Goal: Find contact information

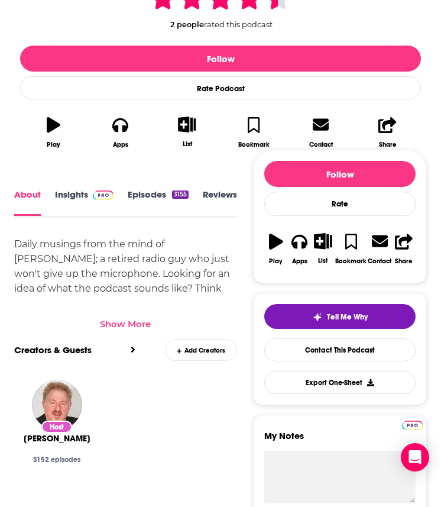
click at [138, 322] on div "Show More" at bounding box center [125, 323] width 51 height 11
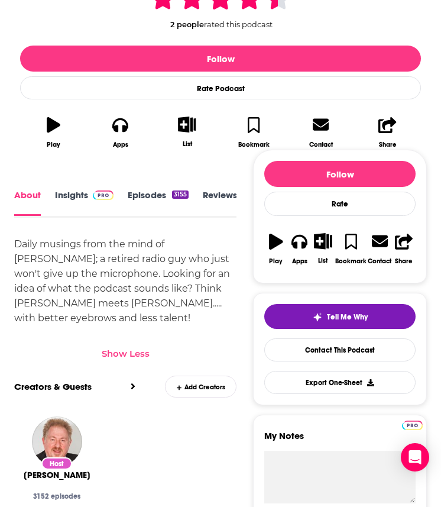
click at [150, 208] on link "Episodes 3155" at bounding box center [158, 202] width 61 height 26
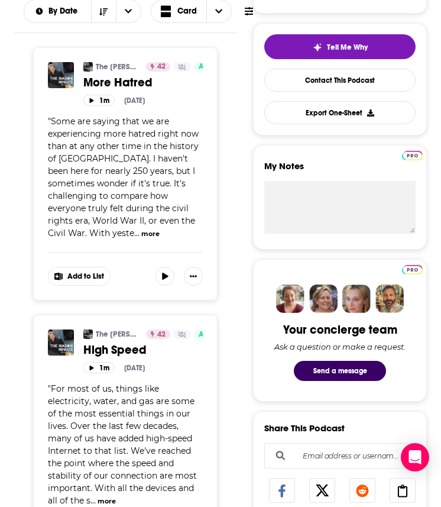
scroll to position [245, 0]
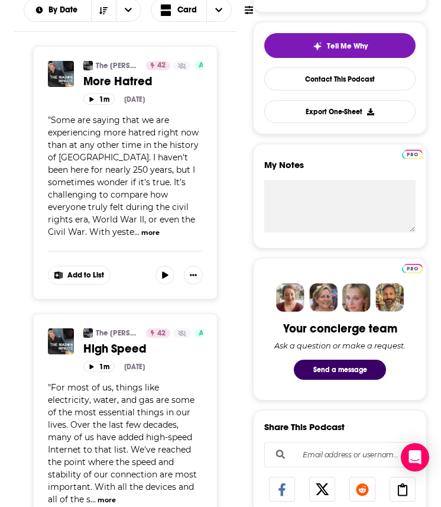
click at [125, 348] on span "High Speed" at bounding box center [114, 348] width 63 height 15
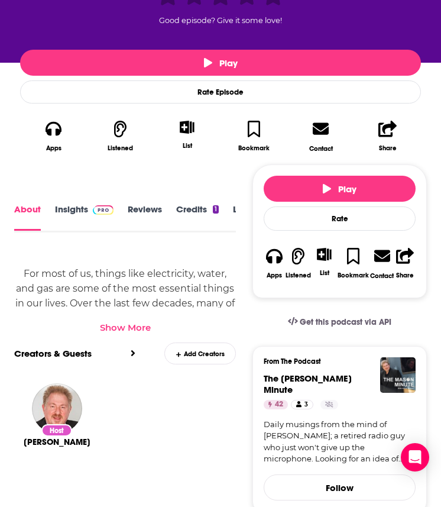
scroll to position [295, 0]
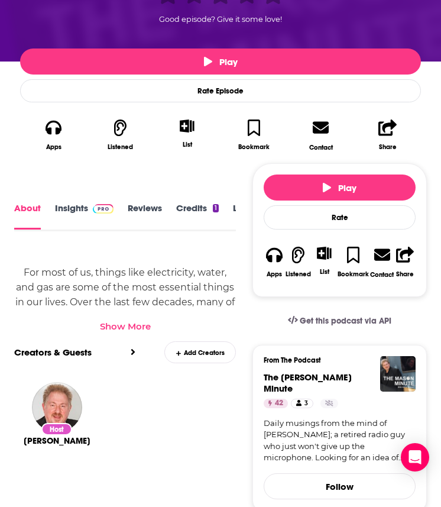
click at [117, 325] on div "Show More" at bounding box center [125, 326] width 51 height 11
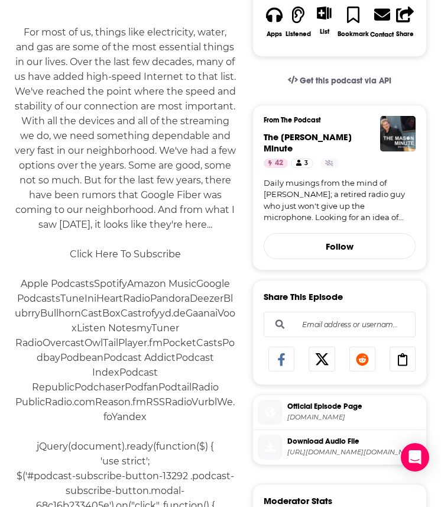
scroll to position [227, 0]
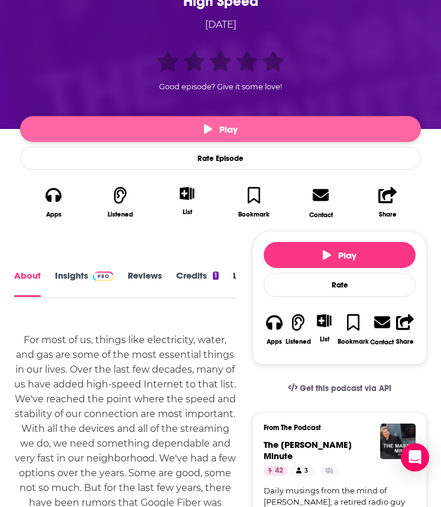
click at [148, 123] on button "Play" at bounding box center [220, 129] width 401 height 26
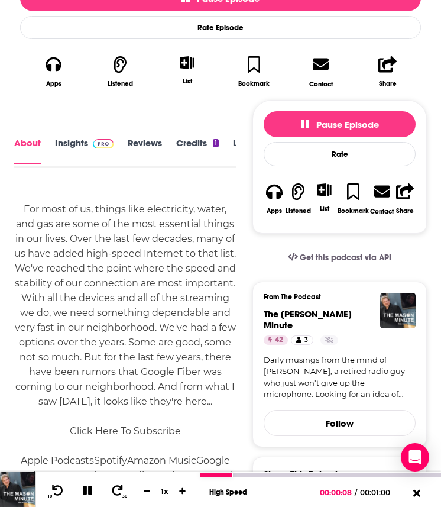
scroll to position [358, 0]
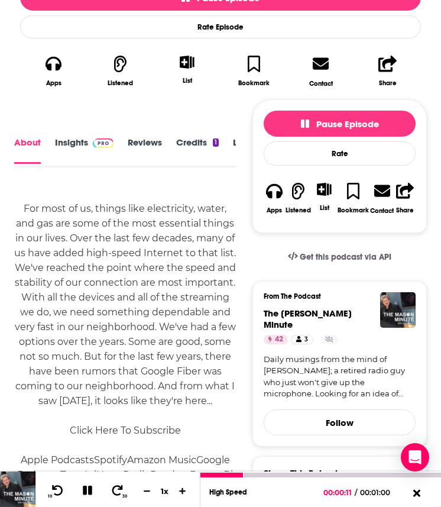
click at [86, 463] on icon at bounding box center [88, 490] width 14 height 11
click at [86, 463] on icon at bounding box center [87, 490] width 10 height 12
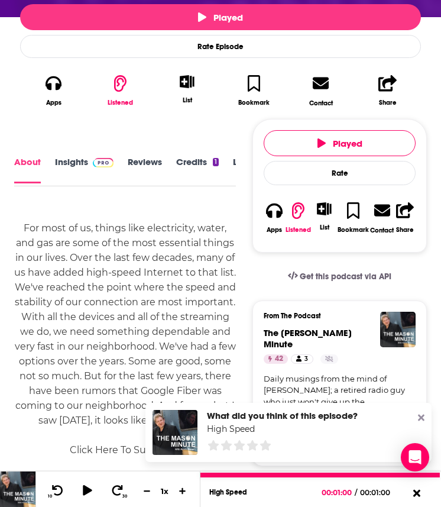
scroll to position [376, 0]
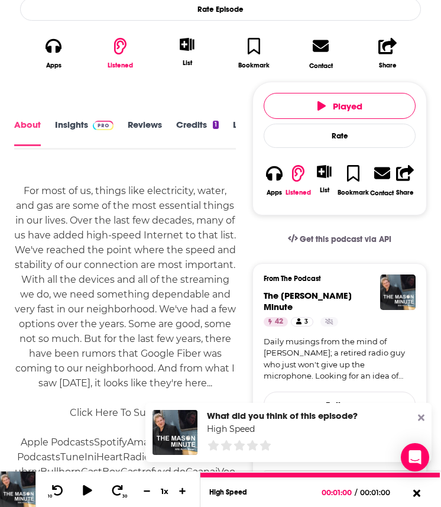
click at [61, 125] on link "Insights" at bounding box center [84, 132] width 59 height 27
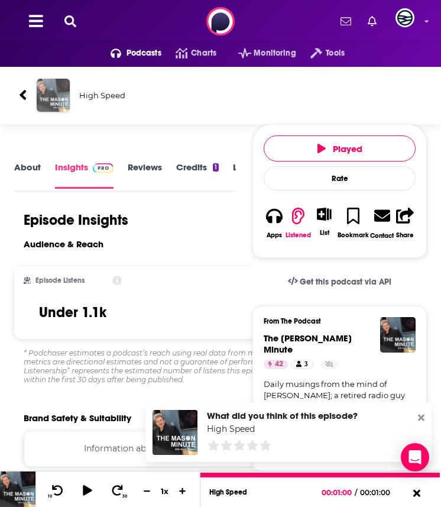
click at [57, 108] on img "High Speed" at bounding box center [53, 95] width 33 height 33
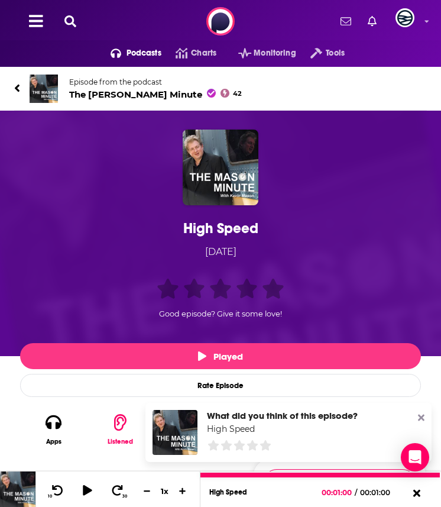
click at [44, 88] on img at bounding box center [44, 89] width 28 height 28
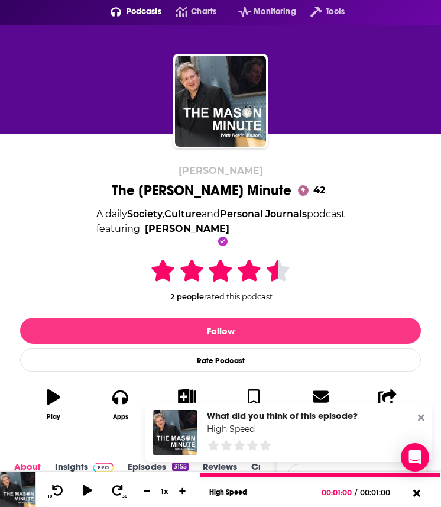
scroll to position [42, 0]
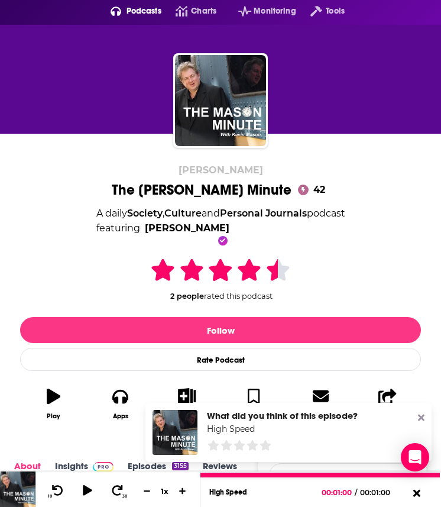
drag, startPoint x: 75, startPoint y: 209, endPoint x: 224, endPoint y: 219, distance: 148.8
click at [224, 219] on div "[PERSON_NAME] The [PERSON_NAME] Minute 42 A daily Society , Culture and Persona…" at bounding box center [220, 295] width 401 height 263
click at [218, 227] on span "featuring [PERSON_NAME]" at bounding box center [220, 228] width 249 height 15
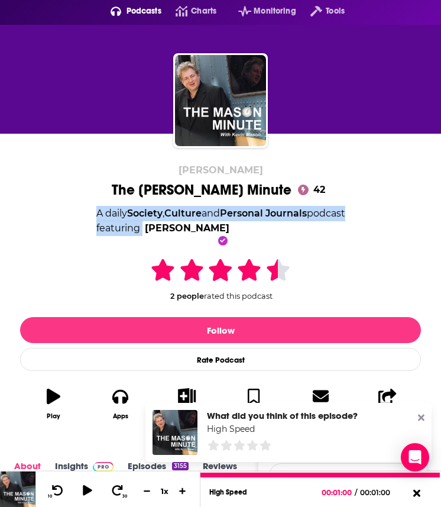
drag, startPoint x: 218, startPoint y: 227, endPoint x: 79, endPoint y: 211, distance: 140.4
click at [79, 211] on div "[PERSON_NAME] The [PERSON_NAME] Minute 42 A daily Society , Culture and Persona…" at bounding box center [220, 295] width 401 height 263
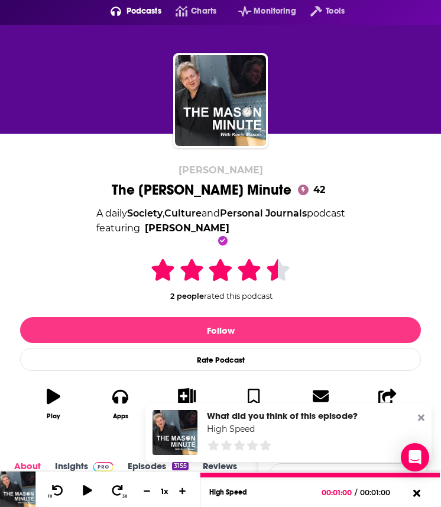
click at [90, 222] on div "[PERSON_NAME] The [PERSON_NAME] Minute 42 A daily Society , Culture and Persona…" at bounding box center [220, 295] width 401 height 263
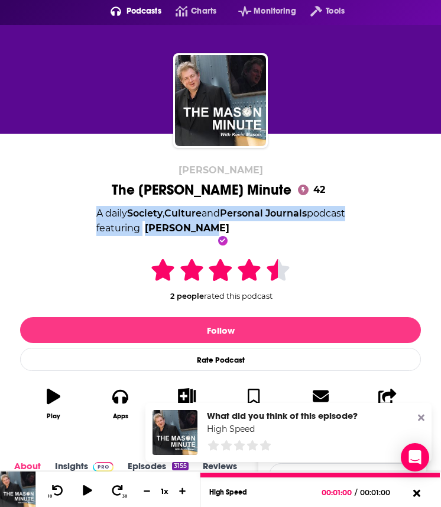
drag, startPoint x: 75, startPoint y: 212, endPoint x: 200, endPoint y: 228, distance: 126.3
click at [200, 228] on div "[PERSON_NAME] The [PERSON_NAME] Minute 42 A daily Society , Culture and Persona…" at bounding box center [220, 295] width 401 height 263
copy div "A daily Society , Culture and Personal Journals podcast featuring [PERSON_NAME]"
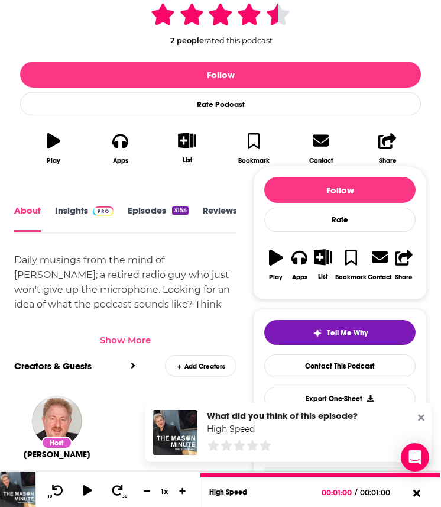
scroll to position [303, 0]
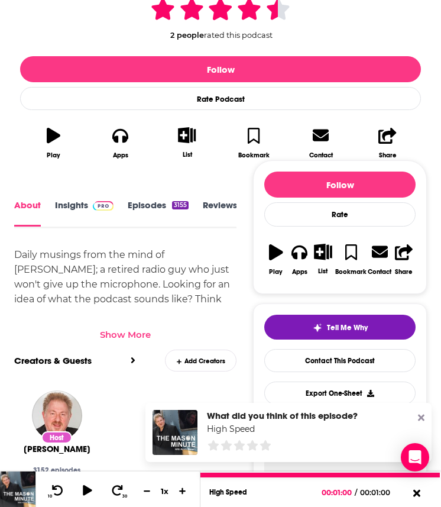
click at [74, 200] on link "Insights" at bounding box center [84, 213] width 59 height 26
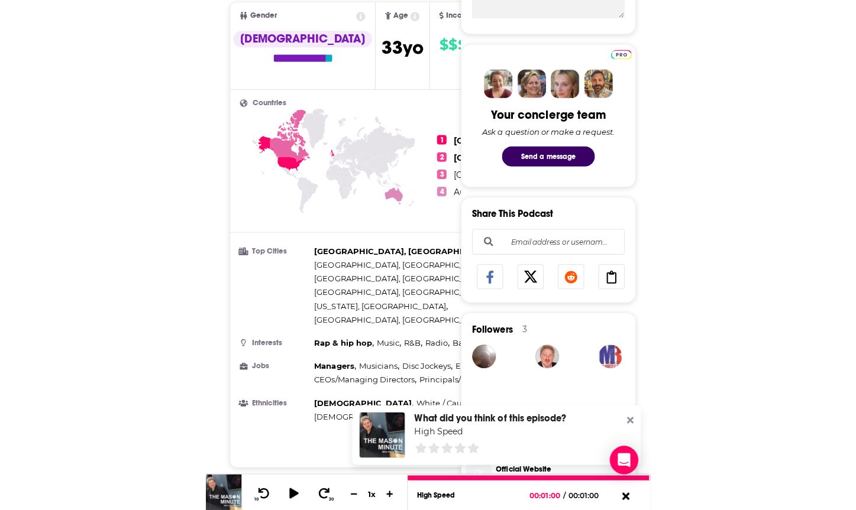
scroll to position [498, 0]
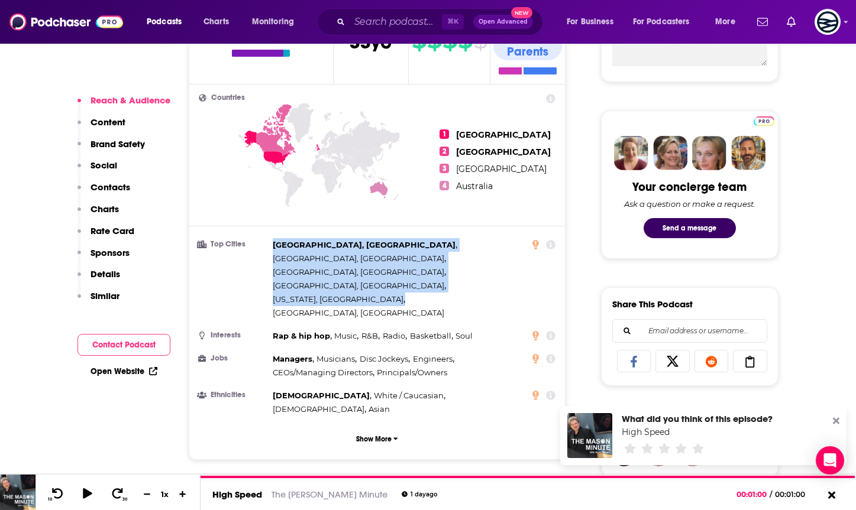
drag, startPoint x: 273, startPoint y: 229, endPoint x: 398, endPoint y: 254, distance: 127.9
click at [399, 254] on ul "Top Cities [GEOGRAPHIC_DATA], [GEOGRAPHIC_DATA] , [GEOGRAPHIC_DATA], [GEOGRAPHI…" at bounding box center [377, 327] width 357 height 178
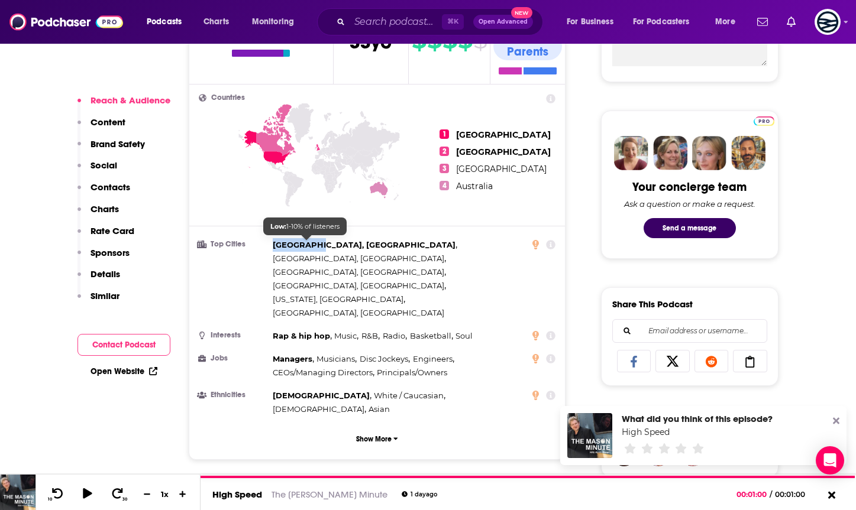
click at [284, 240] on span "[GEOGRAPHIC_DATA], [GEOGRAPHIC_DATA]" at bounding box center [364, 244] width 183 height 9
click at [273, 240] on span "[GEOGRAPHIC_DATA], [GEOGRAPHIC_DATA]" at bounding box center [364, 244] width 183 height 9
click at [271, 238] on li "Top Cities [GEOGRAPHIC_DATA], [GEOGRAPHIC_DATA] , [GEOGRAPHIC_DATA], [GEOGRAPHI…" at bounding box center [377, 279] width 357 height 82
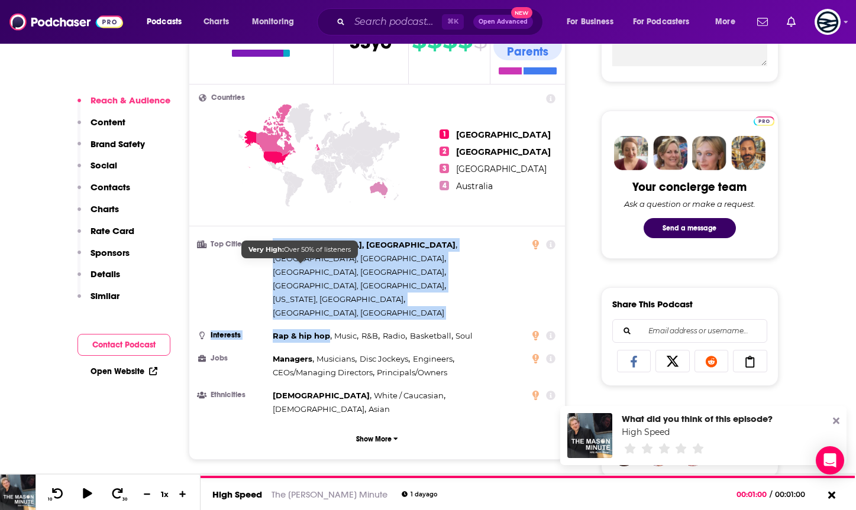
drag, startPoint x: 273, startPoint y: 227, endPoint x: 326, endPoint y: 263, distance: 64.3
click at [326, 263] on ul "Top Cities [GEOGRAPHIC_DATA], [GEOGRAPHIC_DATA] , [GEOGRAPHIC_DATA], [GEOGRAPHI…" at bounding box center [377, 327] width 357 height 178
copy ul "[GEOGRAPHIC_DATA], [GEOGRAPHIC_DATA] , [GEOGRAPHIC_DATA], [GEOGRAPHIC_DATA] , […"
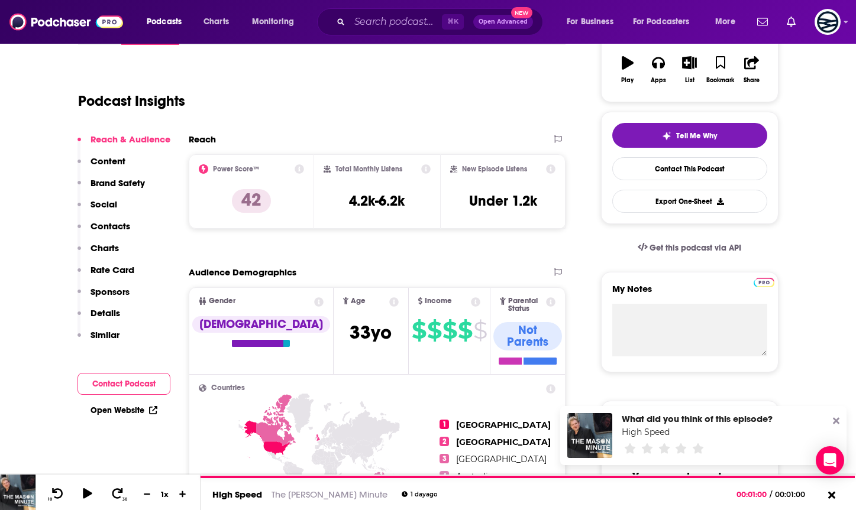
scroll to position [0, 0]
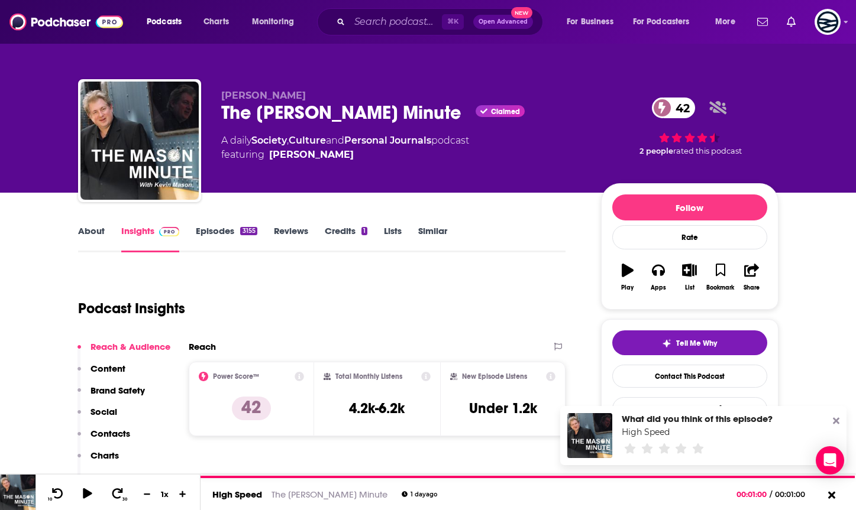
click at [214, 229] on link "Episodes 3155" at bounding box center [226, 238] width 61 height 27
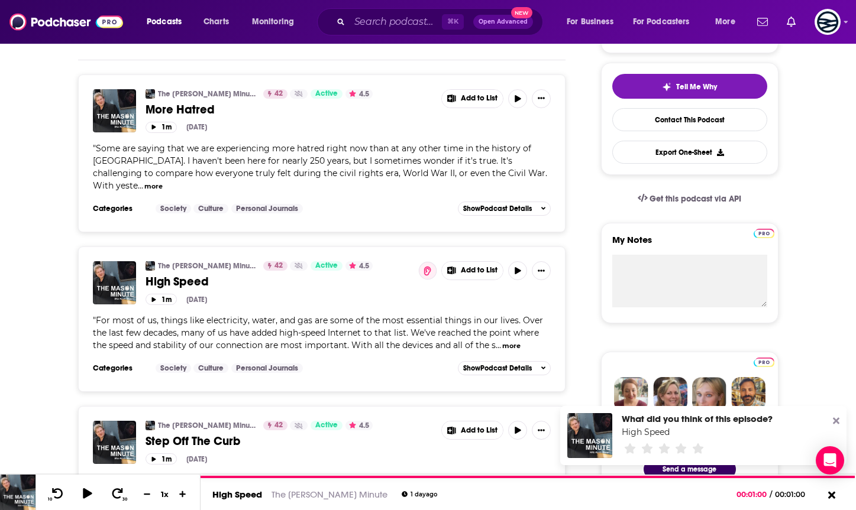
scroll to position [284, 0]
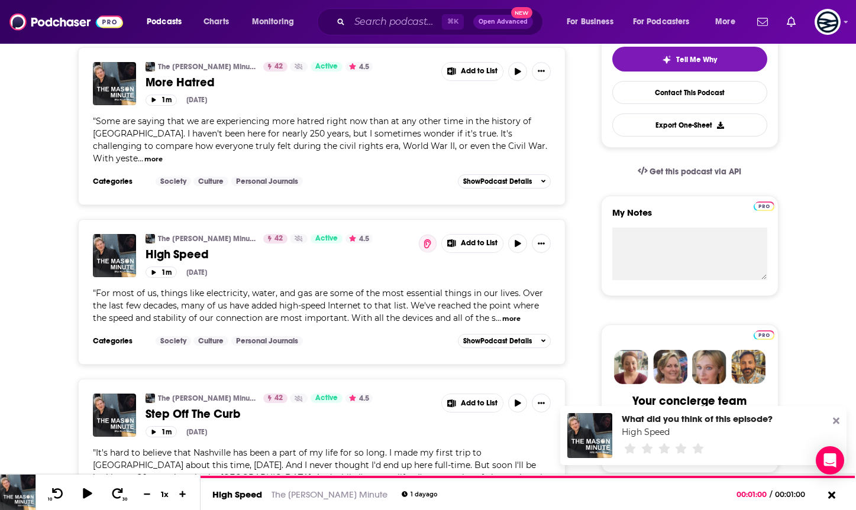
click at [179, 247] on span "High Speed" at bounding box center [176, 254] width 63 height 15
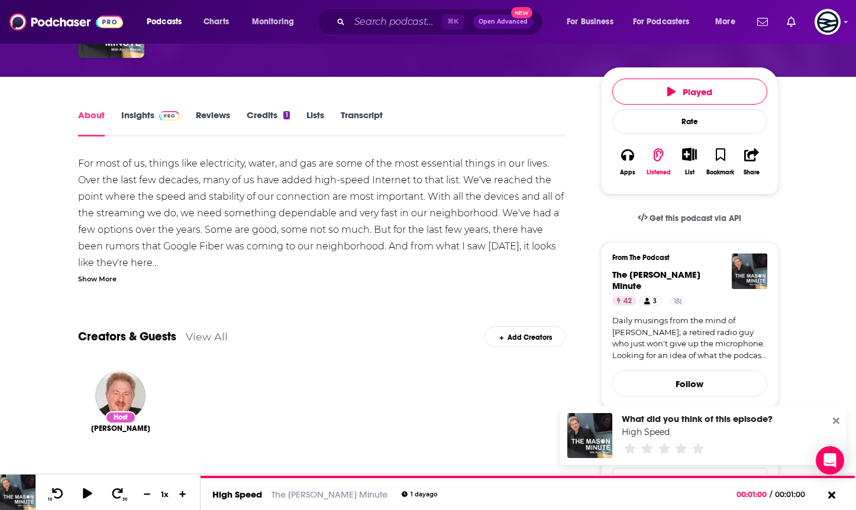
scroll to position [123, 0]
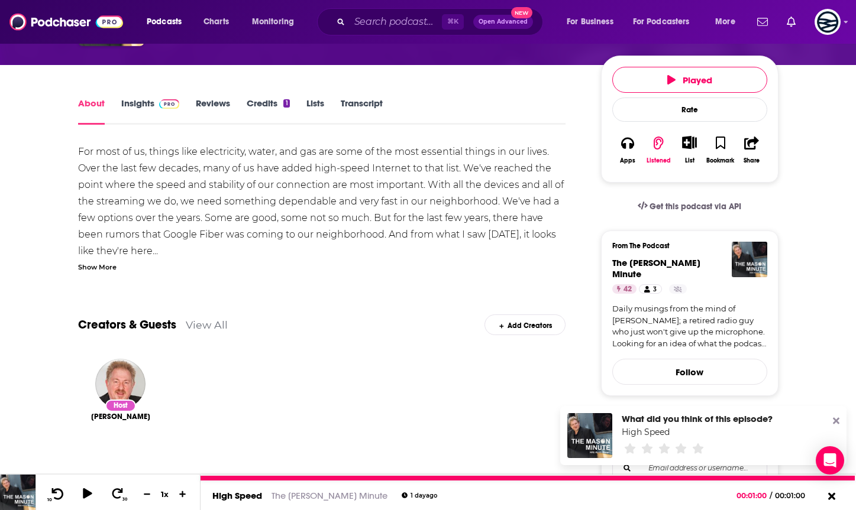
click at [60, 463] on span at bounding box center [57, 494] width 15 height 14
click at [234, 463] on div "Podcasts Charts Monitoring ⌘ K Open Advanced New For Business For Podcasters Mo…" at bounding box center [428, 440] width 856 height 1126
click at [62, 463] on icon at bounding box center [57, 494] width 15 height 12
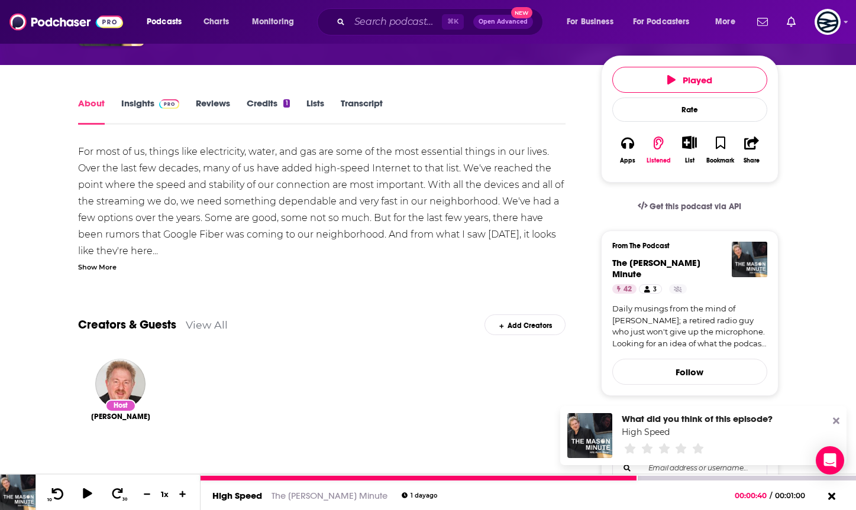
click at [62, 463] on icon at bounding box center [57, 494] width 15 height 12
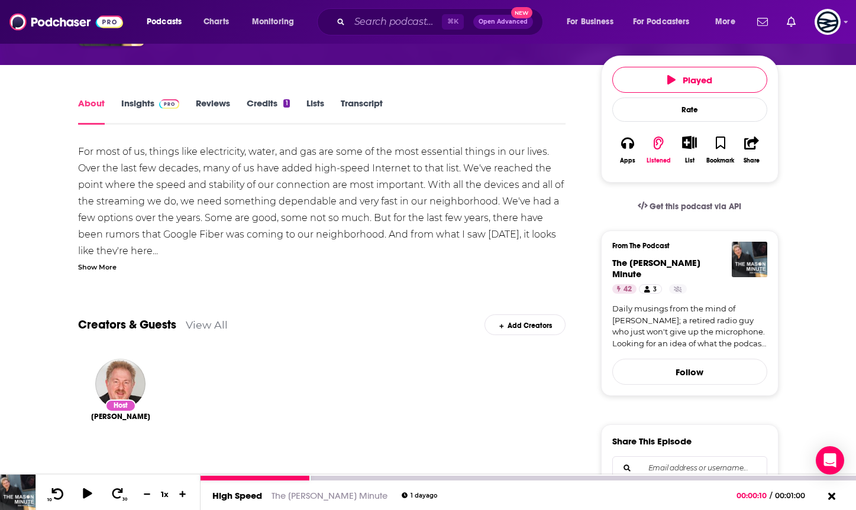
click at [56, 463] on icon at bounding box center [58, 493] width 12 height 11
click at [84, 463] on icon at bounding box center [87, 494] width 10 height 12
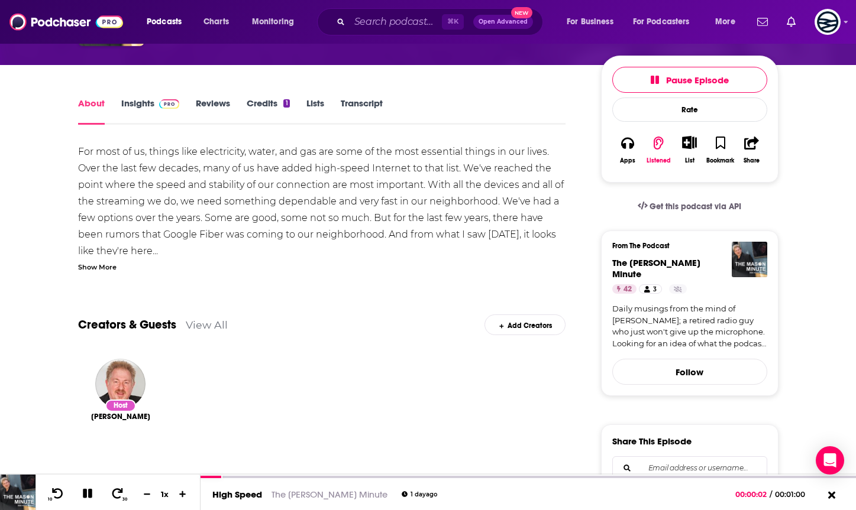
scroll to position [0, 0]
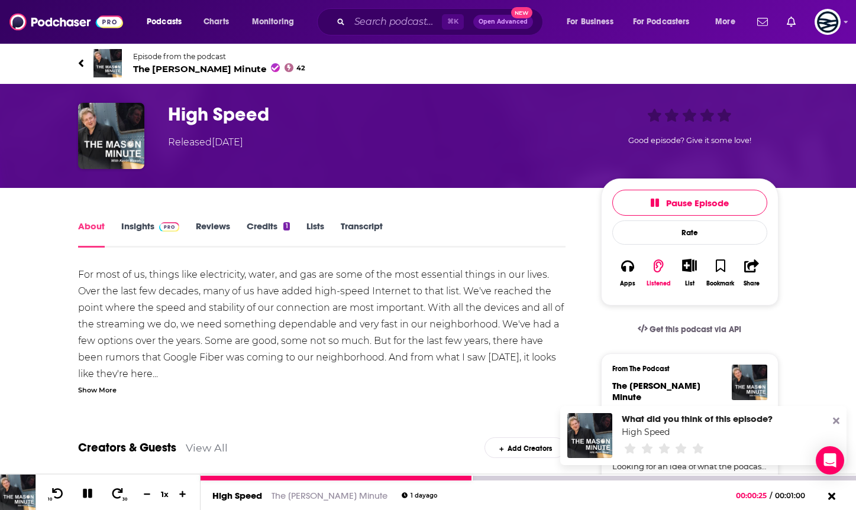
click at [88, 463] on icon at bounding box center [88, 494] width 14 height 11
click at [84, 463] on icon at bounding box center [87, 494] width 10 height 12
click at [86, 463] on icon at bounding box center [87, 493] width 9 height 9
click at [87, 463] on icon at bounding box center [87, 494] width 15 height 12
click at [87, 463] on icon at bounding box center [88, 494] width 14 height 11
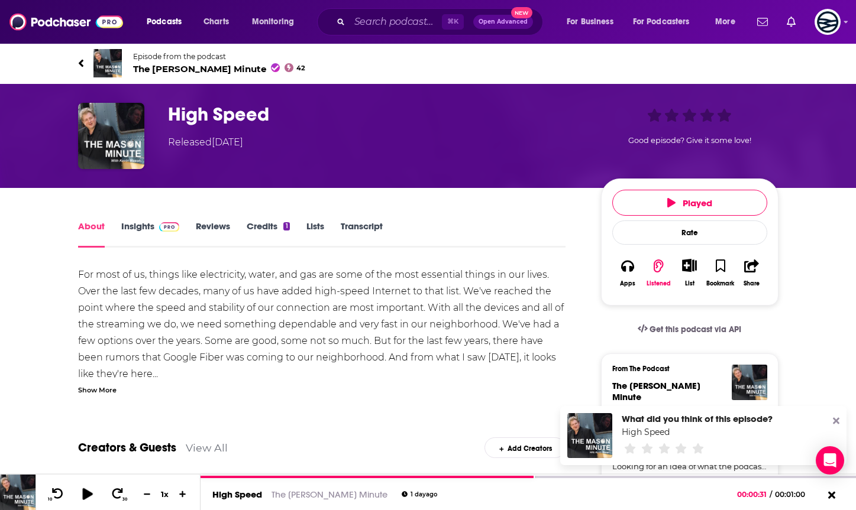
click at [85, 463] on div at bounding box center [92, 493] width 30 height 18
click at [85, 463] on icon at bounding box center [87, 494] width 10 height 12
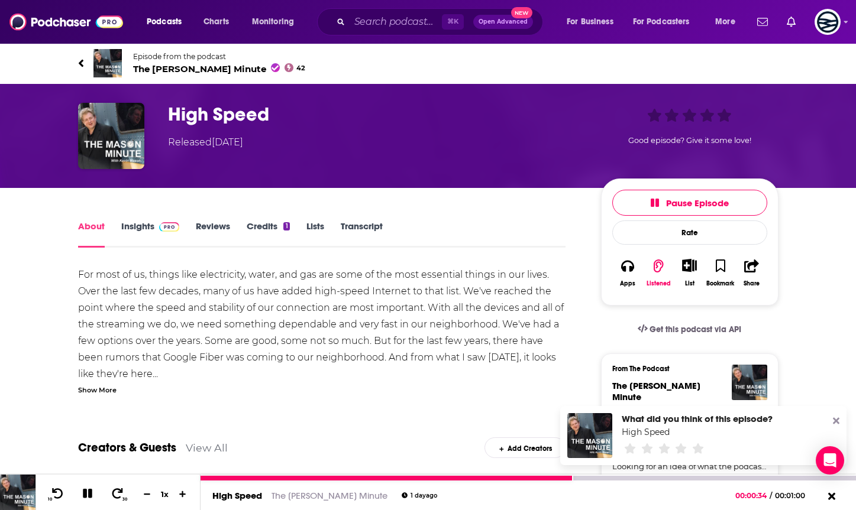
click at [88, 463] on icon at bounding box center [87, 493] width 9 height 9
click at [53, 463] on icon at bounding box center [58, 493] width 12 height 11
click at [89, 463] on icon at bounding box center [87, 494] width 10 height 12
click at [90, 463] on icon at bounding box center [87, 493] width 9 height 9
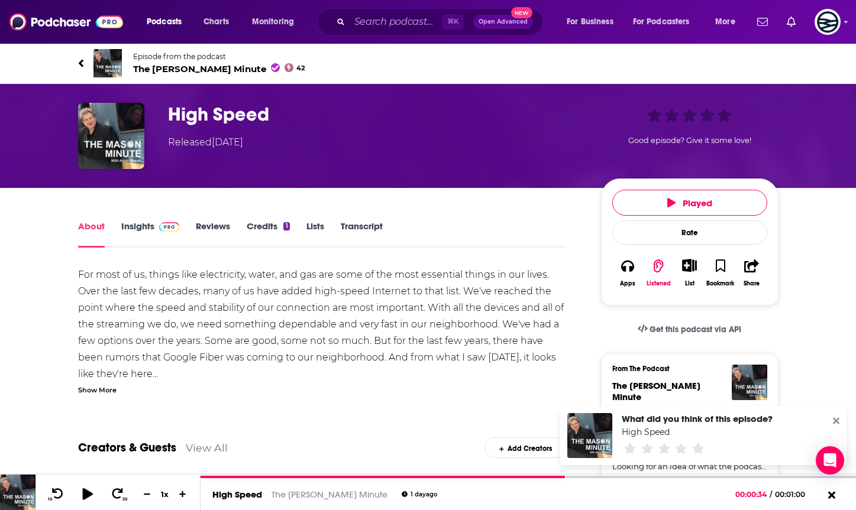
click at [88, 463] on icon at bounding box center [87, 494] width 10 height 12
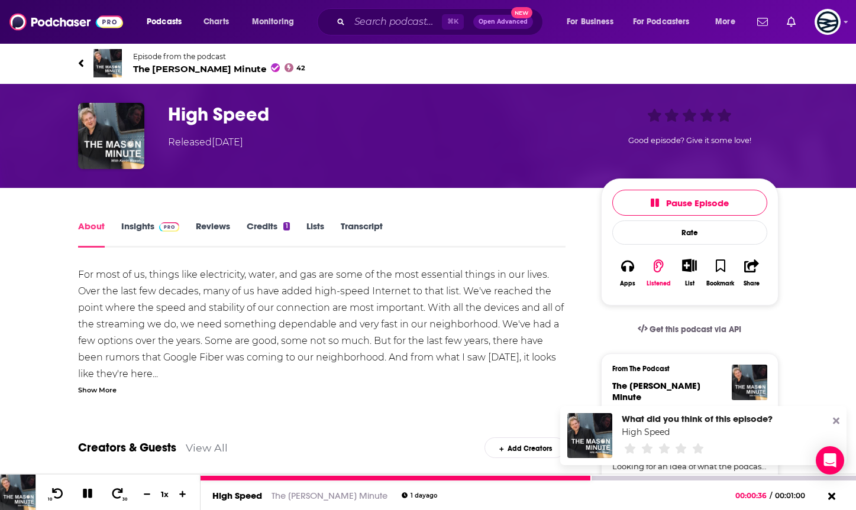
click at [88, 463] on icon at bounding box center [87, 493] width 9 height 9
click at [88, 463] on icon at bounding box center [87, 494] width 10 height 12
click at [89, 463] on icon at bounding box center [87, 493] width 9 height 9
click at [89, 463] on icon at bounding box center [87, 494] width 15 height 12
click at [144, 463] on icon at bounding box center [147, 494] width 10 height 8
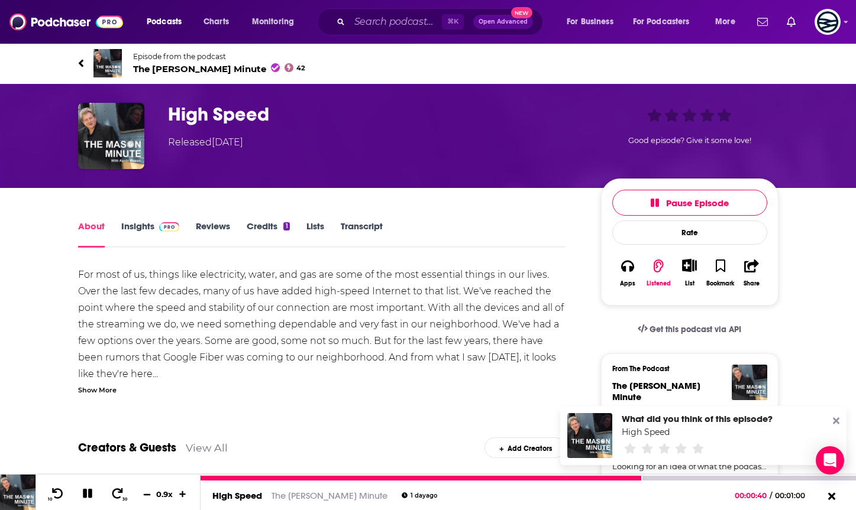
click at [144, 463] on icon at bounding box center [147, 494] width 10 height 8
click at [88, 463] on icon at bounding box center [88, 494] width 14 height 11
click at [87, 463] on icon at bounding box center [87, 494] width 10 height 12
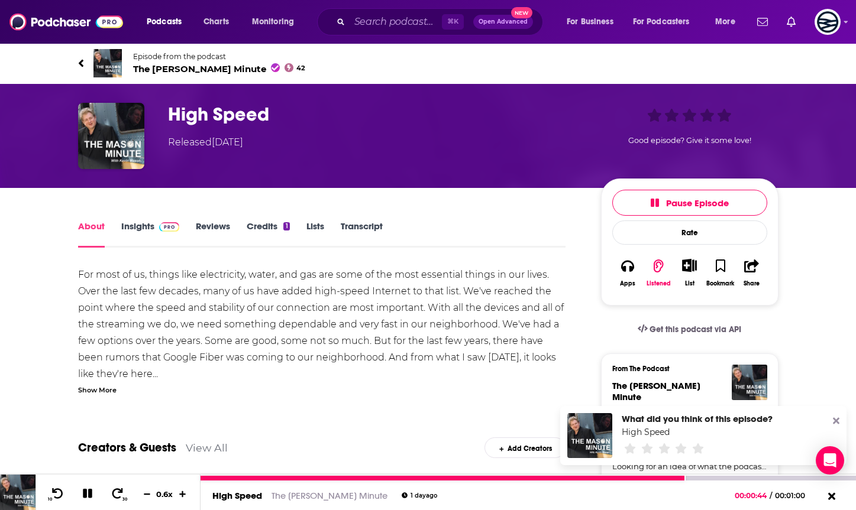
click at [90, 463] on button at bounding box center [87, 494] width 21 height 15
click at [84, 463] on icon at bounding box center [87, 494] width 10 height 12
click at [87, 463] on icon at bounding box center [88, 494] width 14 height 11
click at [86, 463] on icon at bounding box center [87, 494] width 10 height 12
click at [85, 463] on icon at bounding box center [87, 493] width 9 height 9
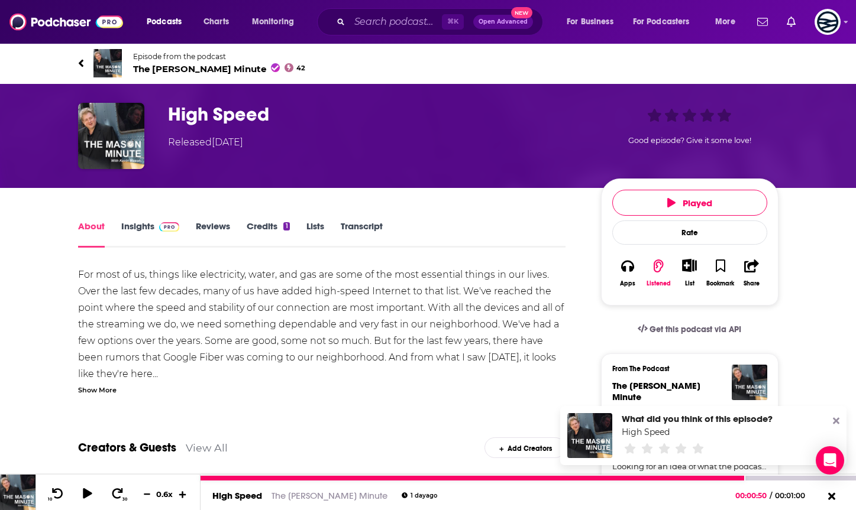
click at [184, 463] on icon at bounding box center [183, 494] width 10 height 8
click at [89, 463] on icon at bounding box center [87, 494] width 10 height 12
click at [61, 463] on div "10 30 0.9 x" at bounding box center [117, 492] width 165 height 35
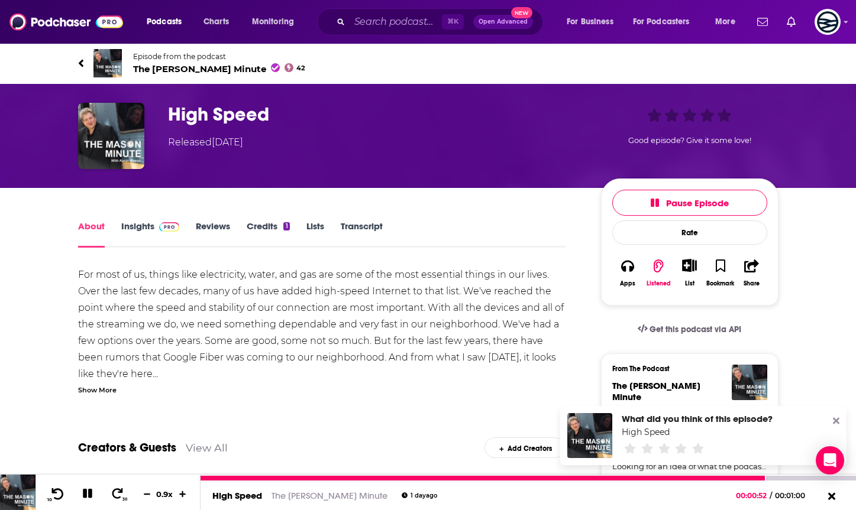
click at [60, 463] on icon at bounding box center [57, 494] width 15 height 12
click at [88, 463] on icon at bounding box center [88, 494] width 14 height 11
click at [86, 463] on icon at bounding box center [87, 494] width 10 height 12
click at [83, 463] on icon at bounding box center [87, 493] width 9 height 9
click at [85, 463] on icon at bounding box center [87, 494] width 10 height 12
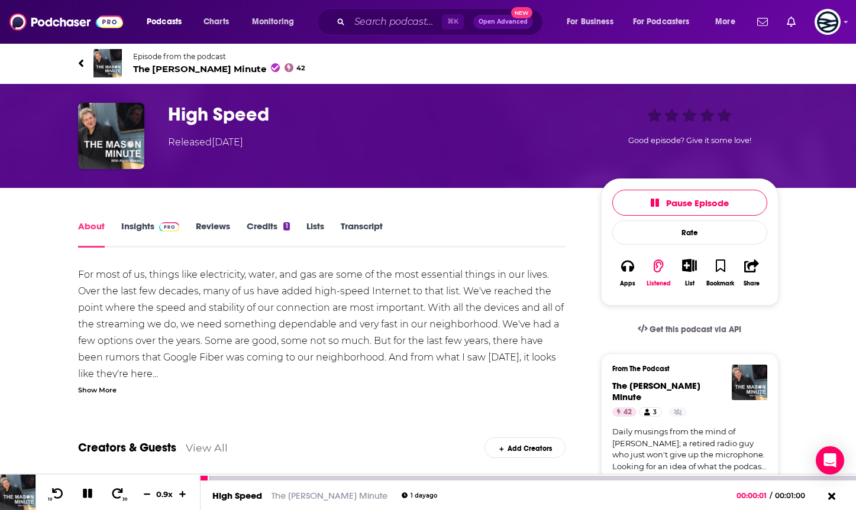
click at [86, 463] on icon at bounding box center [87, 493] width 9 height 9
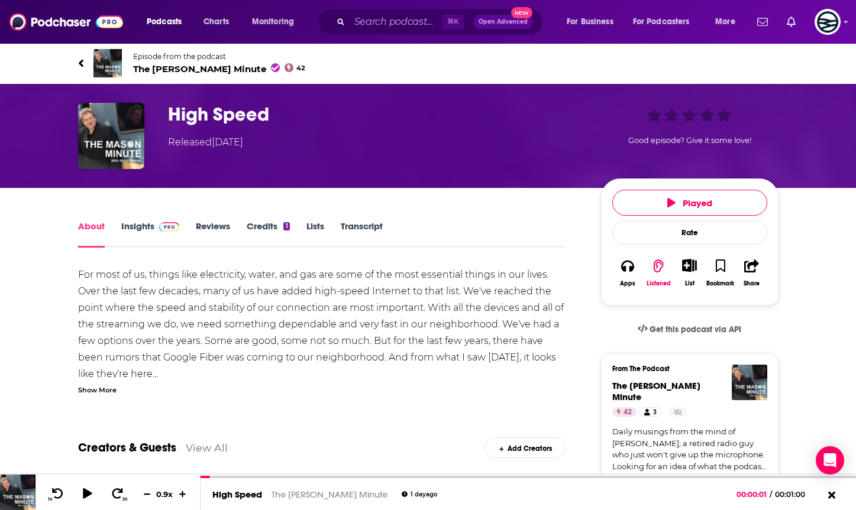
click at [148, 223] on link "Insights" at bounding box center [150, 234] width 59 height 27
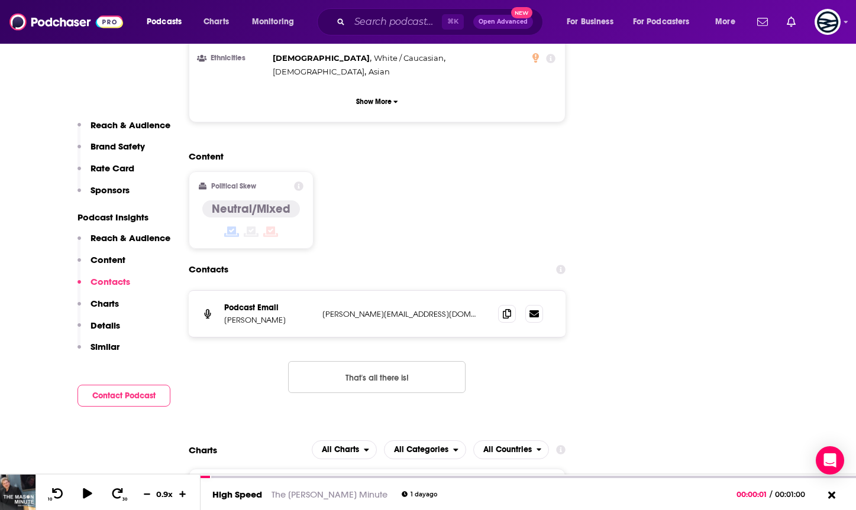
scroll to position [1440, 0]
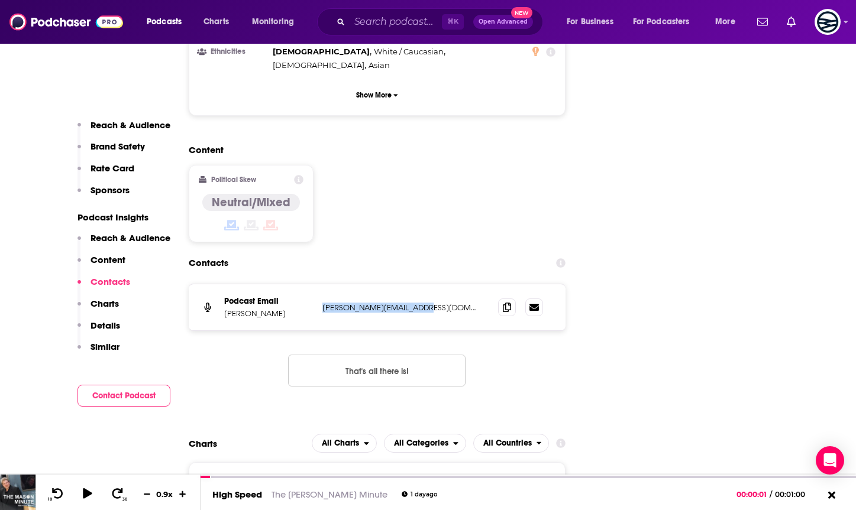
drag, startPoint x: 426, startPoint y: 228, endPoint x: 321, endPoint y: 228, distance: 105.9
click at [321, 284] on div "Podcast Email [PERSON_NAME] [PERSON_NAME][EMAIL_ADDRESS][DOMAIN_NAME] [PERSON_N…" at bounding box center [377, 307] width 377 height 46
copy p "[PERSON_NAME][EMAIL_ADDRESS][DOMAIN_NAME]"
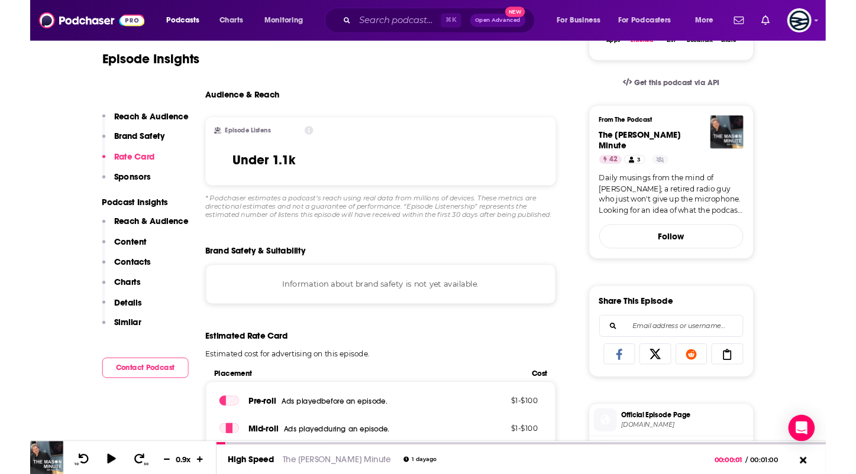
scroll to position [0, 0]
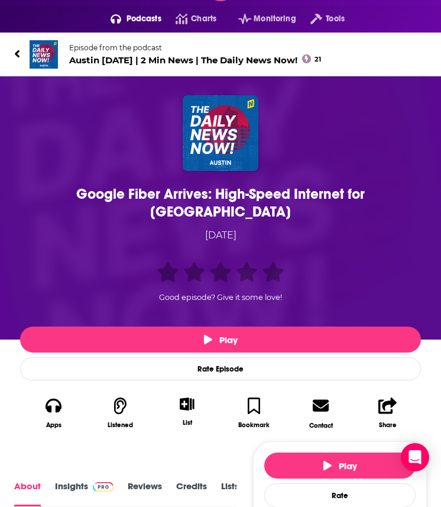
scroll to position [37, 0]
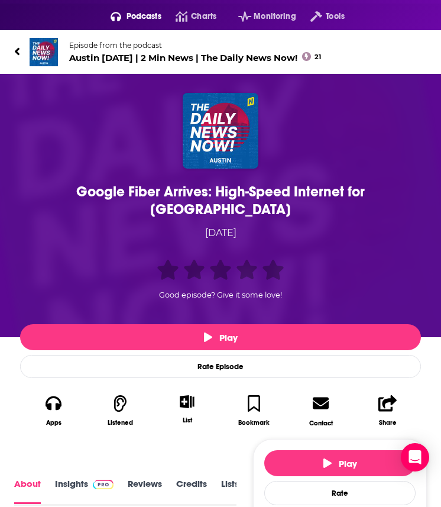
click at [179, 192] on div "Google Fiber Arrives: High-Speed Internet for Cedar Park" at bounding box center [220, 200] width 395 height 35
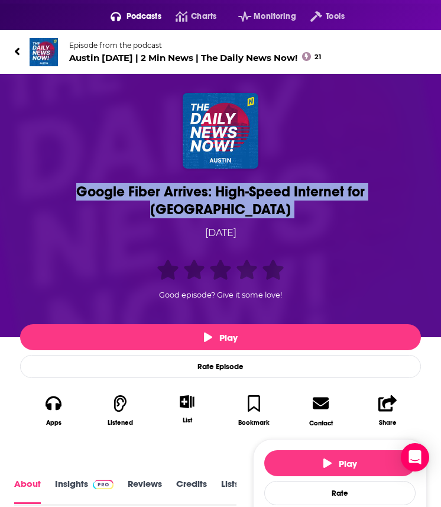
click at [179, 192] on div "Google Fiber Arrives: High-Speed Internet for Cedar Park" at bounding box center [220, 200] width 395 height 35
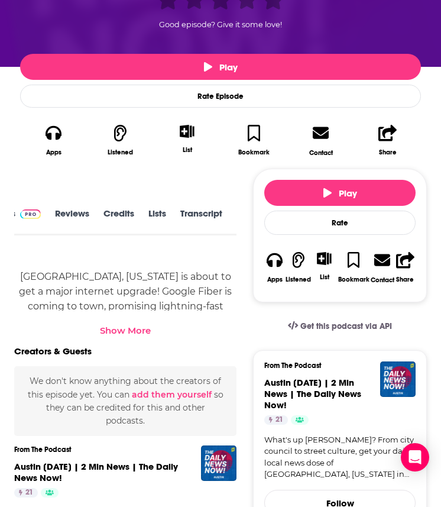
scroll to position [2, 77]
click at [180, 206] on link "Transcript" at bounding box center [201, 219] width 42 height 26
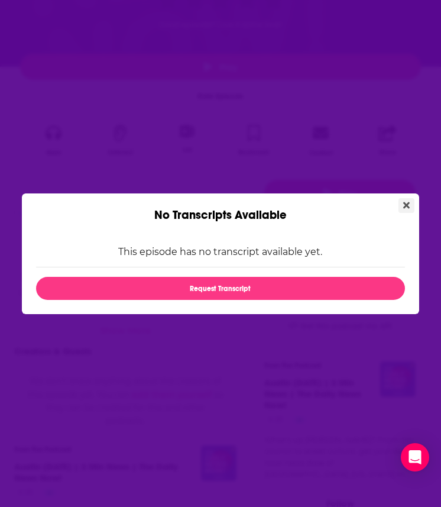
click at [412, 202] on button "Close" at bounding box center [407, 205] width 16 height 15
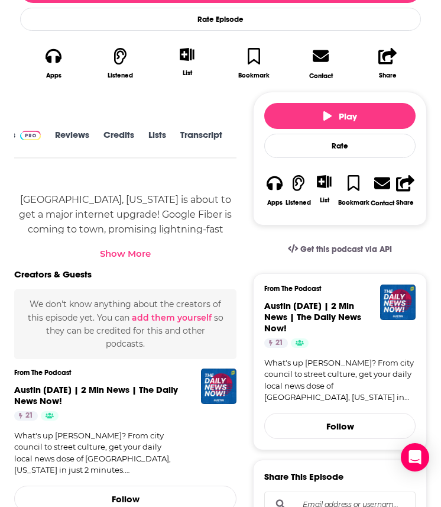
scroll to position [381, 0]
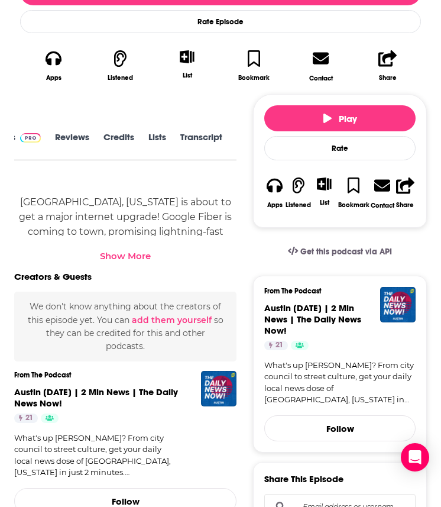
click at [136, 250] on div "Show More" at bounding box center [125, 255] width 51 height 11
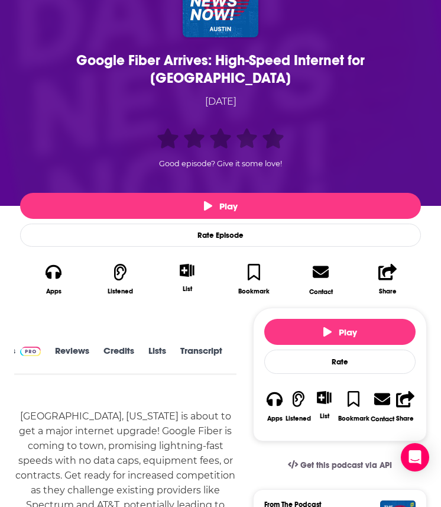
scroll to position [150, 0]
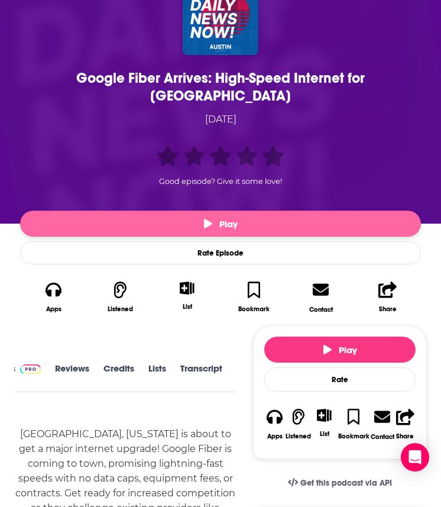
click at [253, 211] on button "Play" at bounding box center [220, 224] width 401 height 26
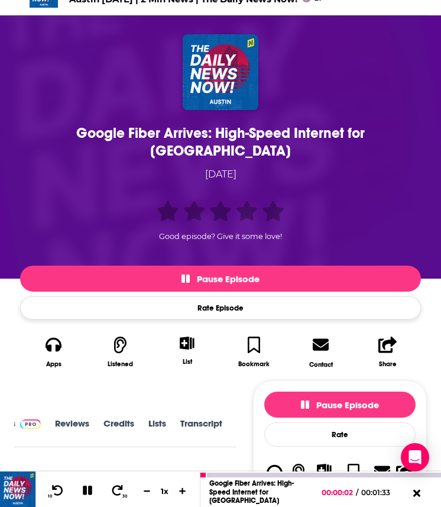
scroll to position [92, 0]
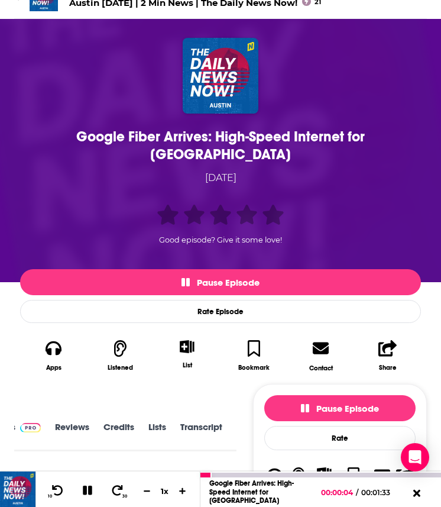
click at [91, 463] on icon at bounding box center [87, 490] width 9 height 9
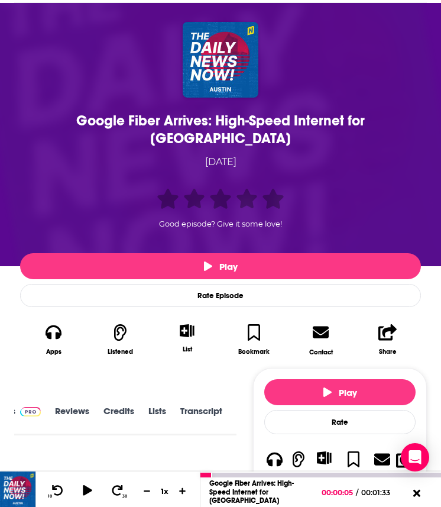
scroll to position [62, 0]
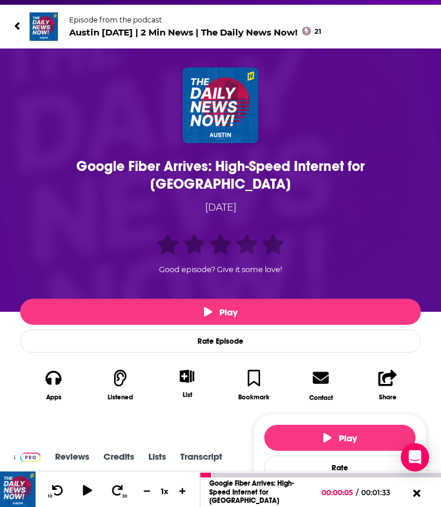
click at [155, 163] on div "Google Fiber Arrives: High-Speed Internet for Cedar Park" at bounding box center [220, 174] width 395 height 35
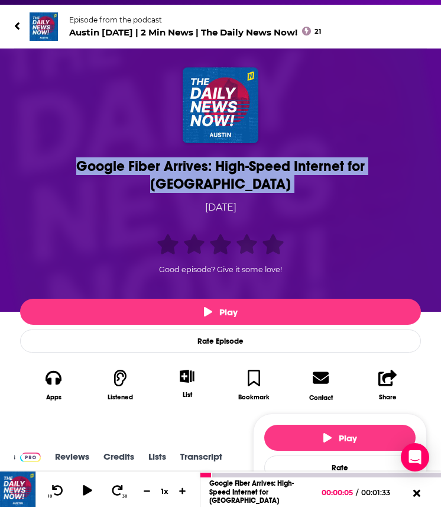
click at [155, 163] on div "Google Fiber Arrives: High-Speed Internet for Cedar Park" at bounding box center [220, 174] width 395 height 35
copy h1 "Google Fiber Arrives: High-Speed Internet for Cedar Park"
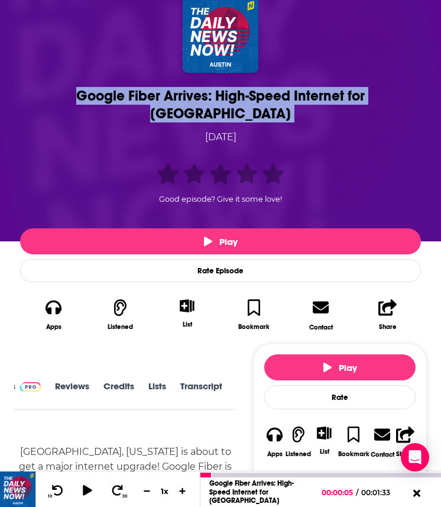
scroll to position [2, 0]
click at [81, 381] on link "Insights" at bounding box center [84, 394] width 59 height 26
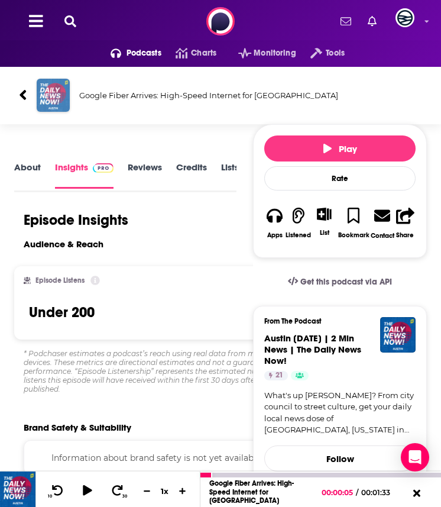
click at [56, 108] on img "Google Fiber Arrives: High-Speed Internet for Cedar Park" at bounding box center [53, 95] width 33 height 33
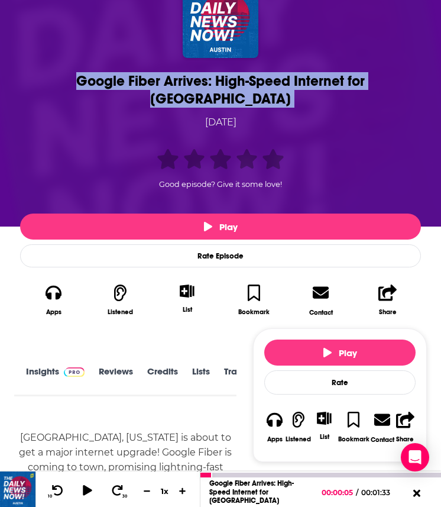
scroll to position [162, 0]
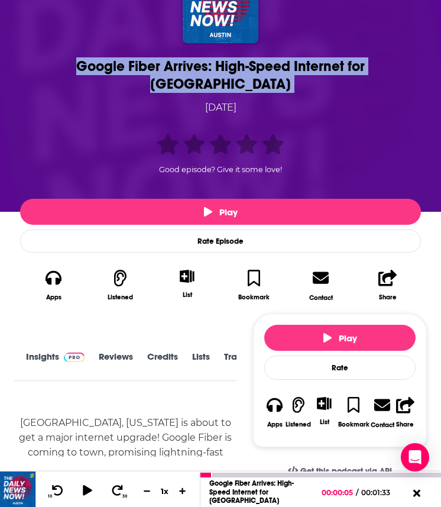
click at [66, 352] on img at bounding box center [74, 356] width 21 height 9
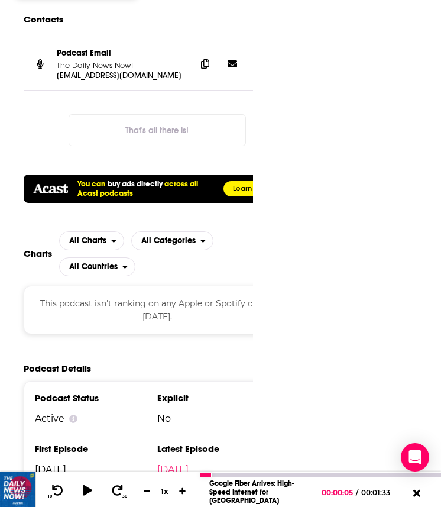
scroll to position [1405, 0]
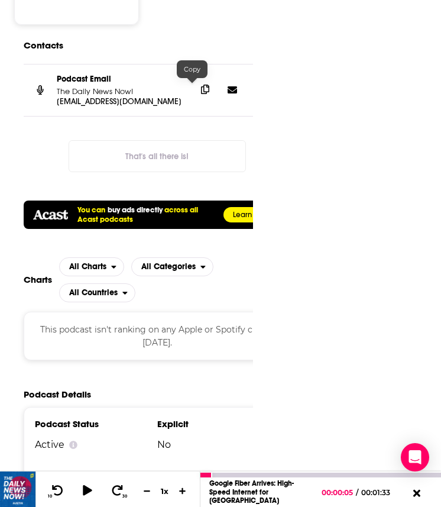
click at [198, 92] on span at bounding box center [205, 89] width 18 height 18
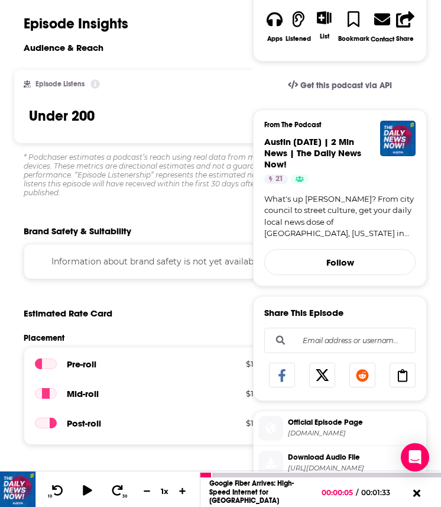
scroll to position [0, 0]
